Goal: Task Accomplishment & Management: Use online tool/utility

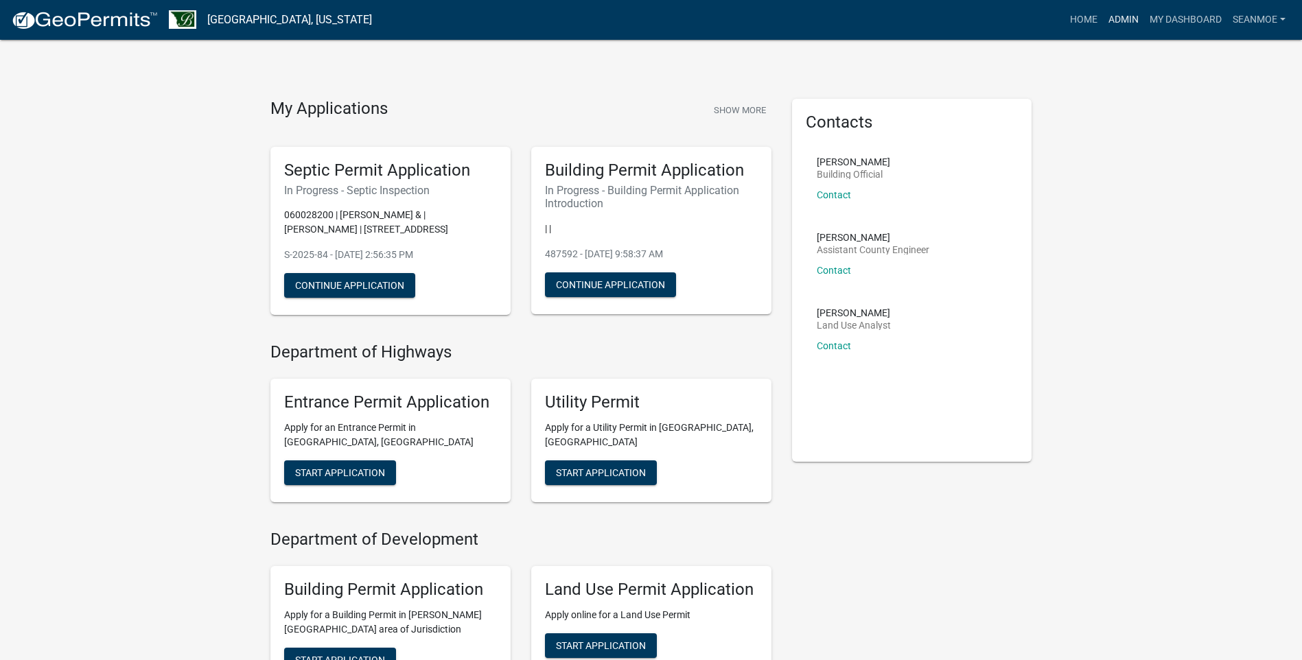
click at [1120, 19] on link "Admin" at bounding box center [1123, 20] width 41 height 26
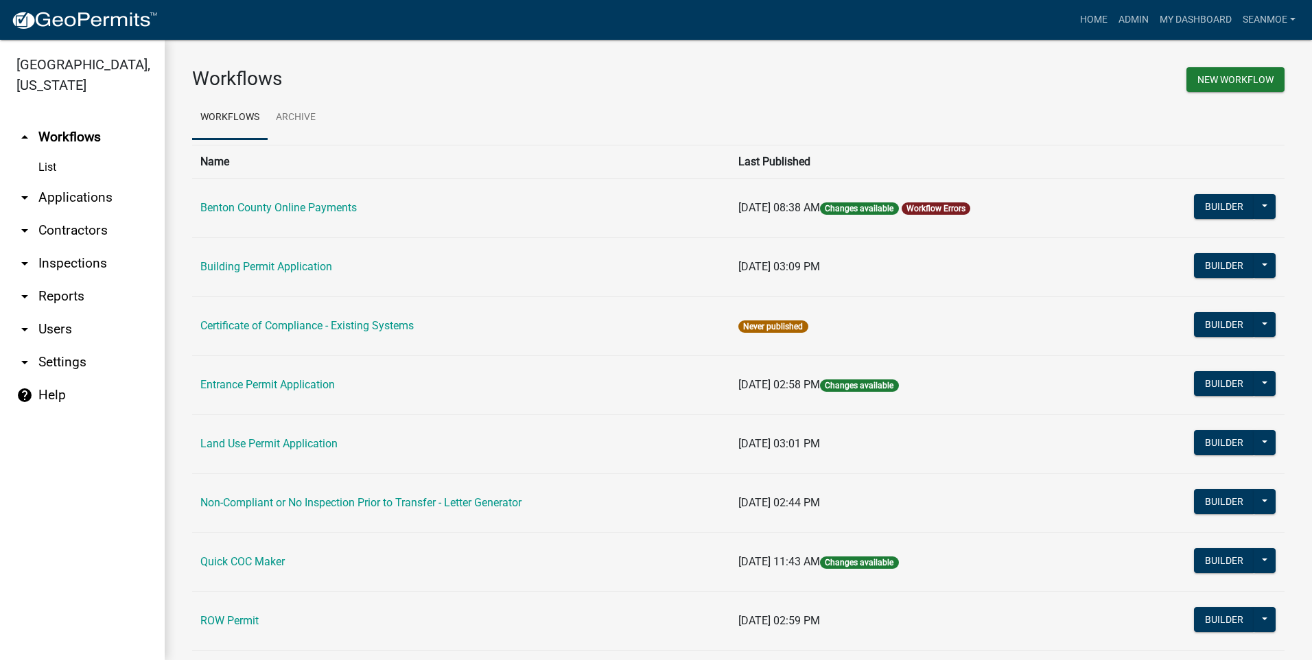
click at [57, 201] on link "arrow_drop_down Applications" at bounding box center [82, 197] width 165 height 33
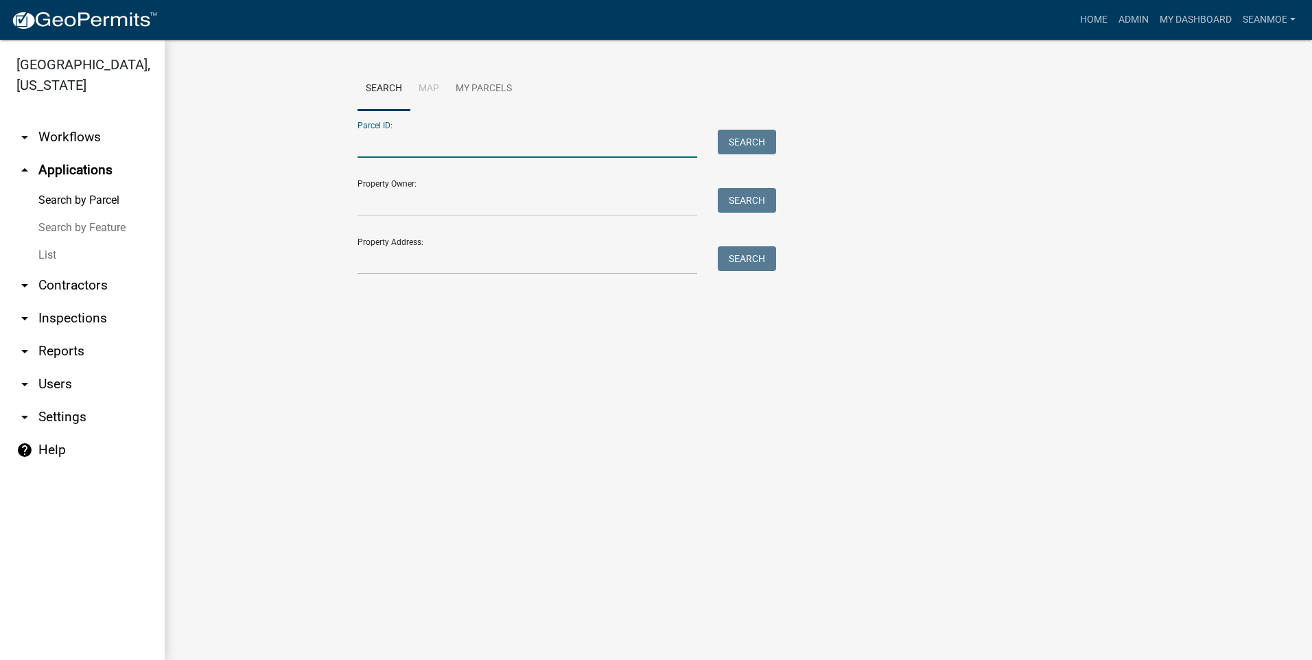
click at [452, 149] on input "Parcel ID:" at bounding box center [528, 144] width 340 height 28
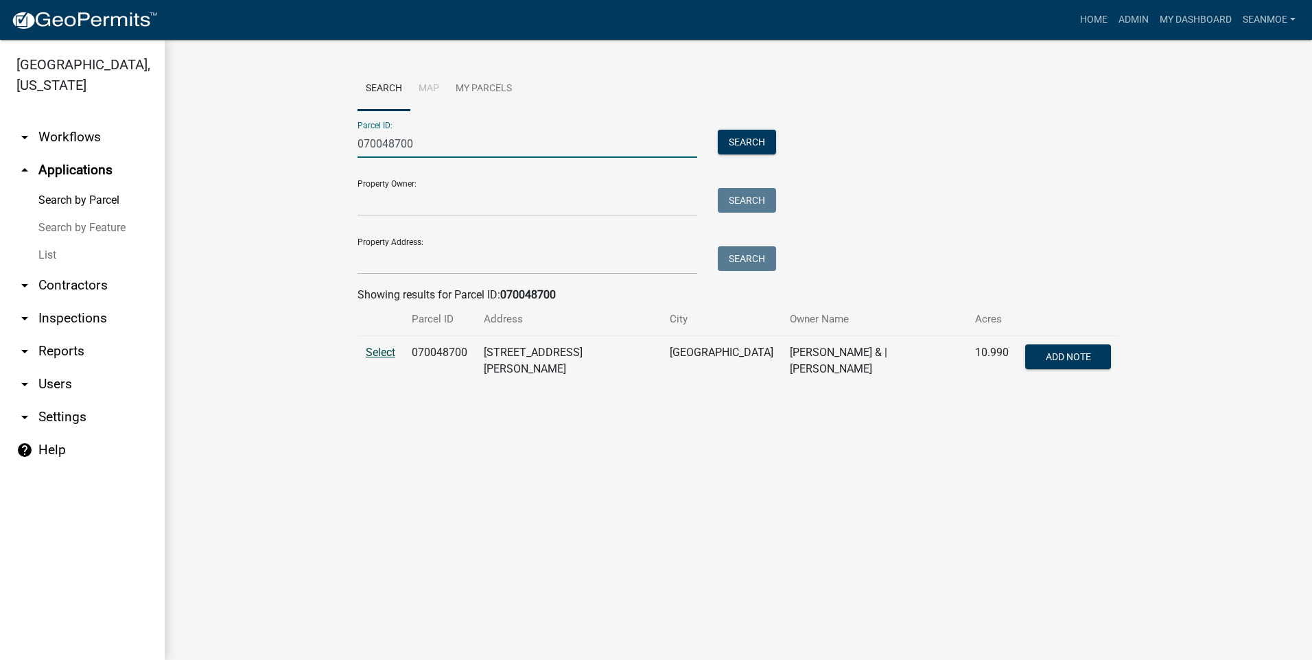
type input "070048700"
click at [386, 351] on span "Select" at bounding box center [381, 352] width 30 height 13
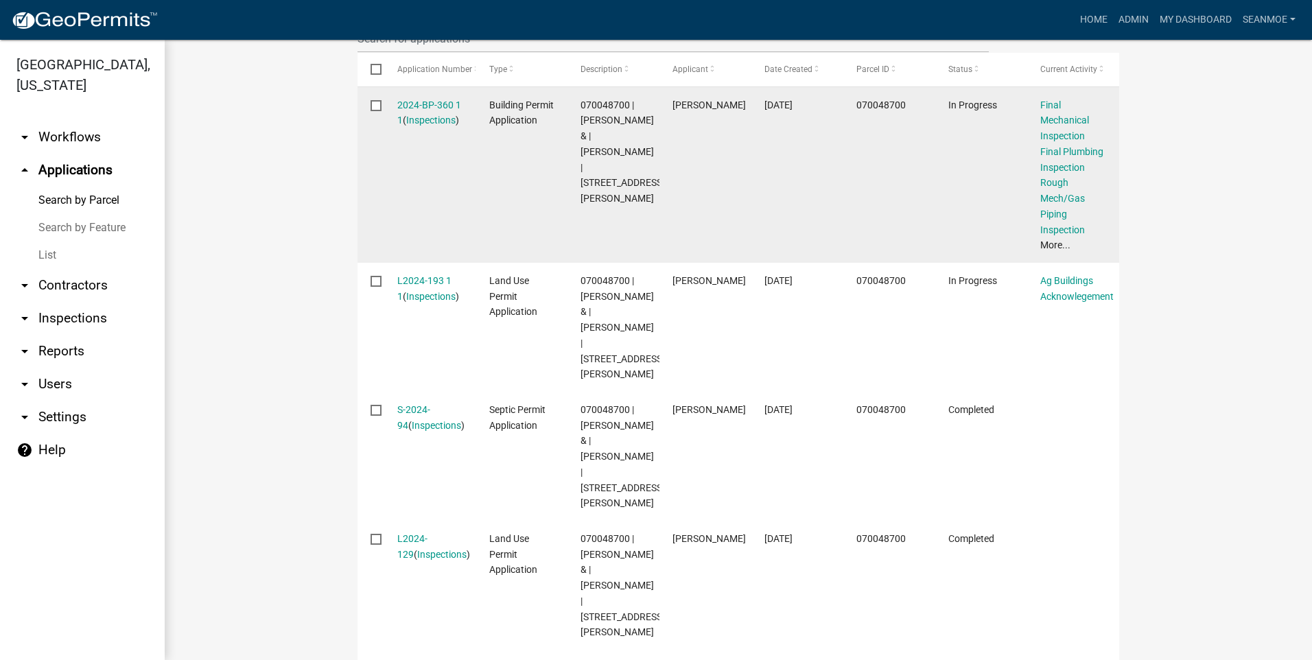
scroll to position [480, 0]
